Goal: Information Seeking & Learning: Learn about a topic

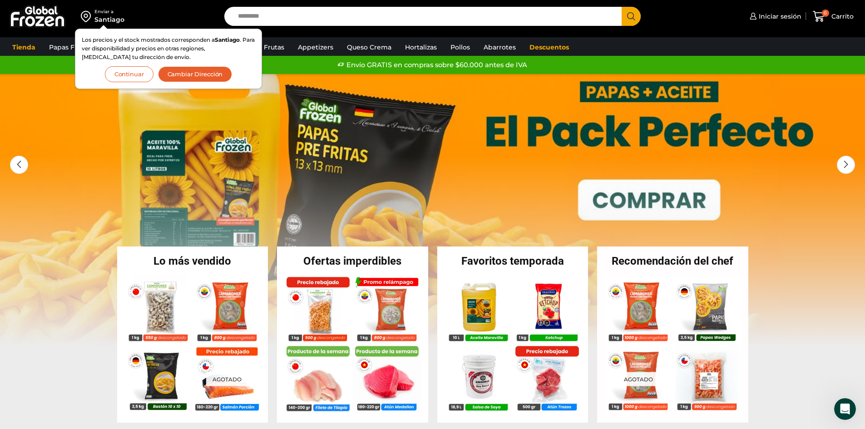
click at [128, 76] on button "Continuar" at bounding box center [129, 74] width 49 height 16
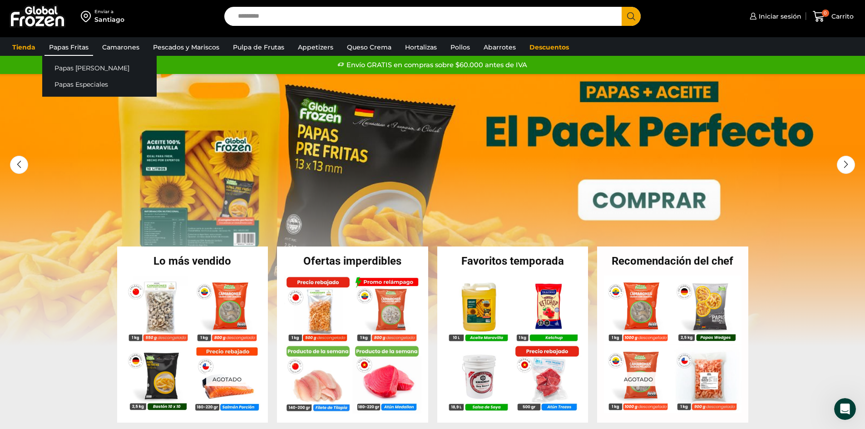
click at [73, 45] on link "Papas Fritas" at bounding box center [69, 47] width 49 height 17
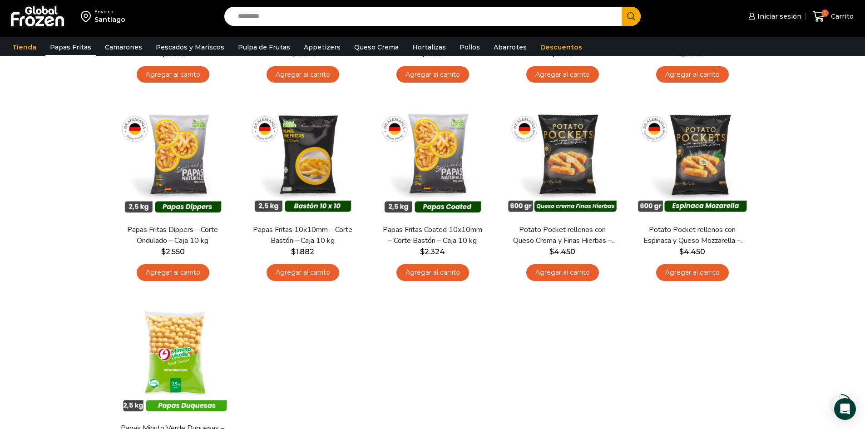
scroll to position [136, 0]
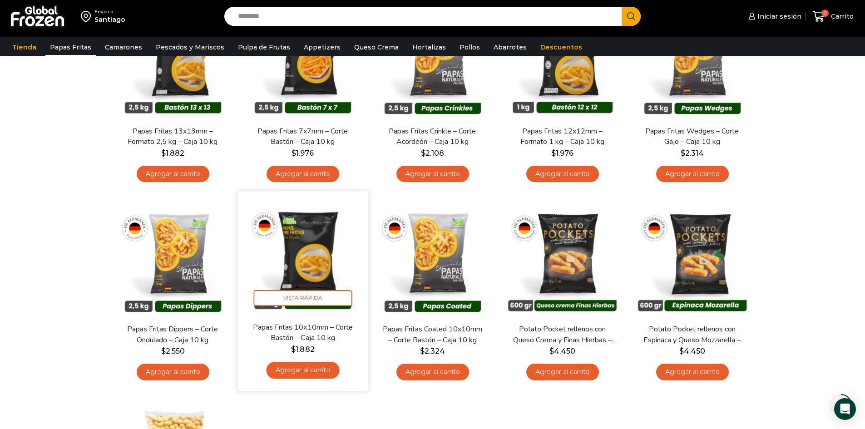
drag, startPoint x: 313, startPoint y: 253, endPoint x: 286, endPoint y: 283, distance: 41.2
click at [286, 283] on img at bounding box center [302, 257] width 117 height 117
click at [293, 293] on span "Vista Rápida" at bounding box center [302, 298] width 99 height 16
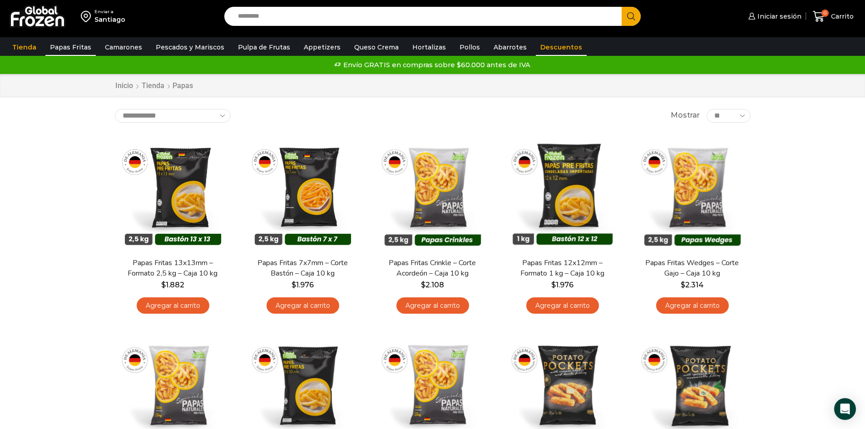
click at [542, 51] on link "Descuentos" at bounding box center [561, 47] width 51 height 17
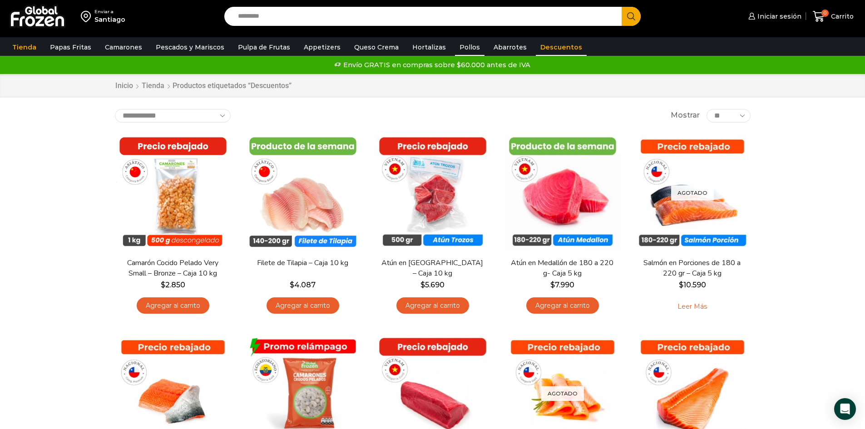
click at [455, 46] on link "Pollos" at bounding box center [470, 47] width 30 height 17
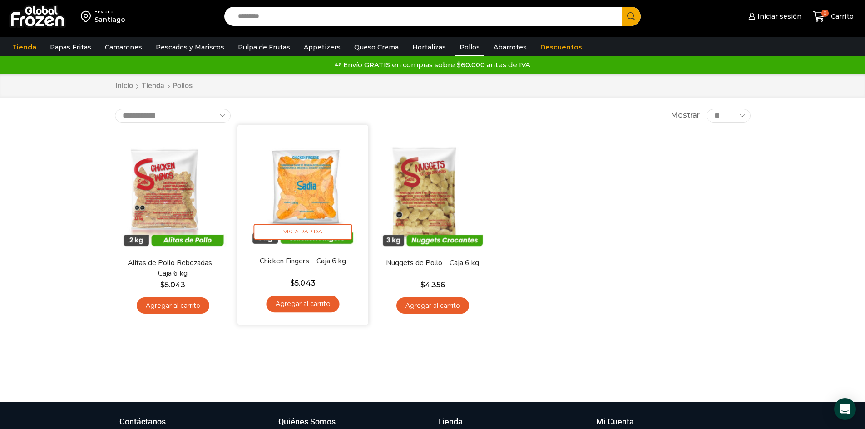
click at [325, 205] on img at bounding box center [302, 190] width 117 height 117
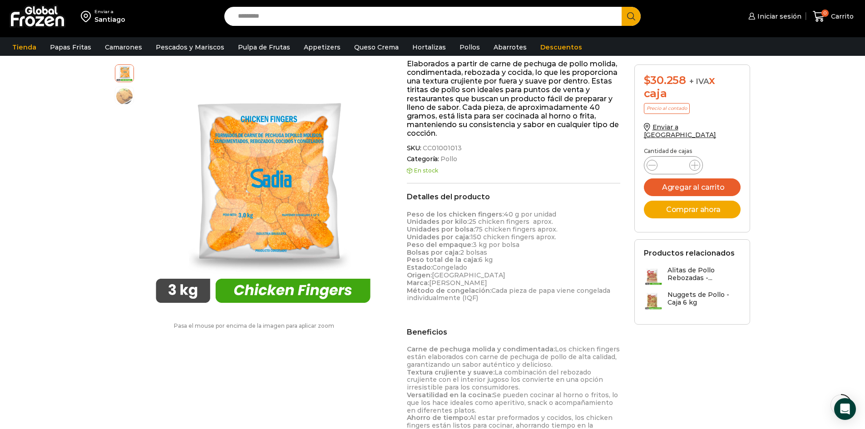
scroll to position [0, 0]
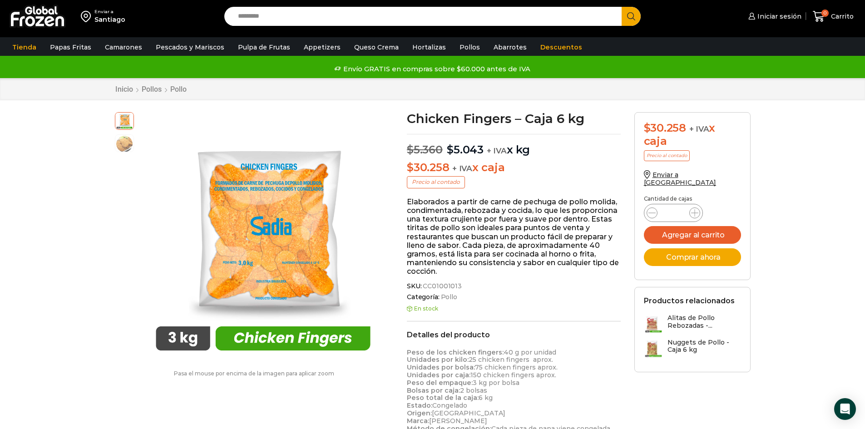
click at [691, 314] on h3 "Alitas de Pollo Rebozadas -..." at bounding box center [705, 321] width 74 height 15
drag, startPoint x: 514, startPoint y: 119, endPoint x: 409, endPoint y: 116, distance: 104.5
click at [409, 116] on h1 "Chicken Fingers – Caja 6 kg" at bounding box center [514, 118] width 214 height 13
copy h1 "Chicken Fingers"
